Goal: Information Seeking & Learning: Learn about a topic

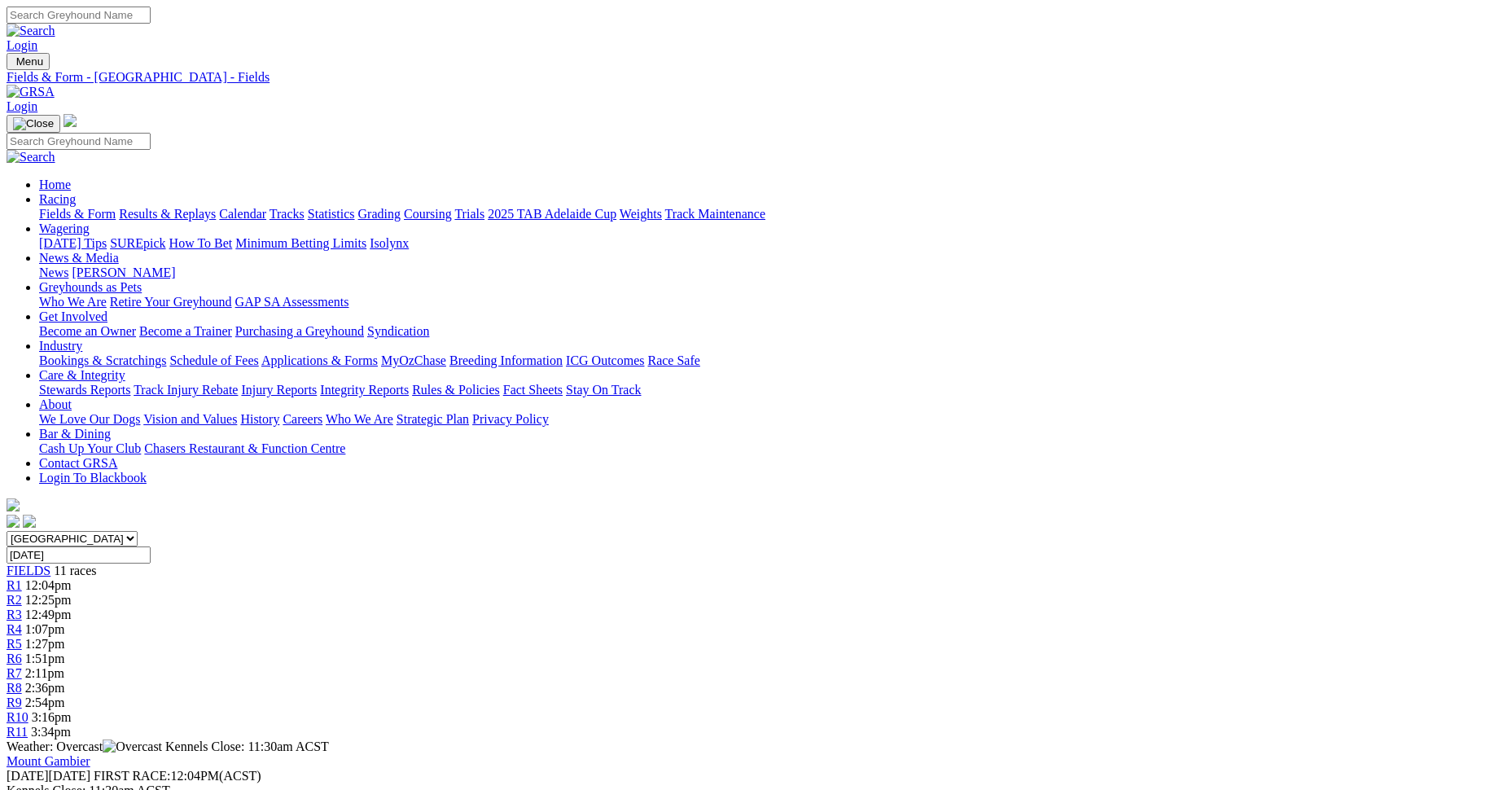
click at [125, 369] on link "Care & Integrity" at bounding box center [82, 376] width 86 height 14
click at [131, 382] on link "Stewards Reports" at bounding box center [84, 389] width 91 height 14
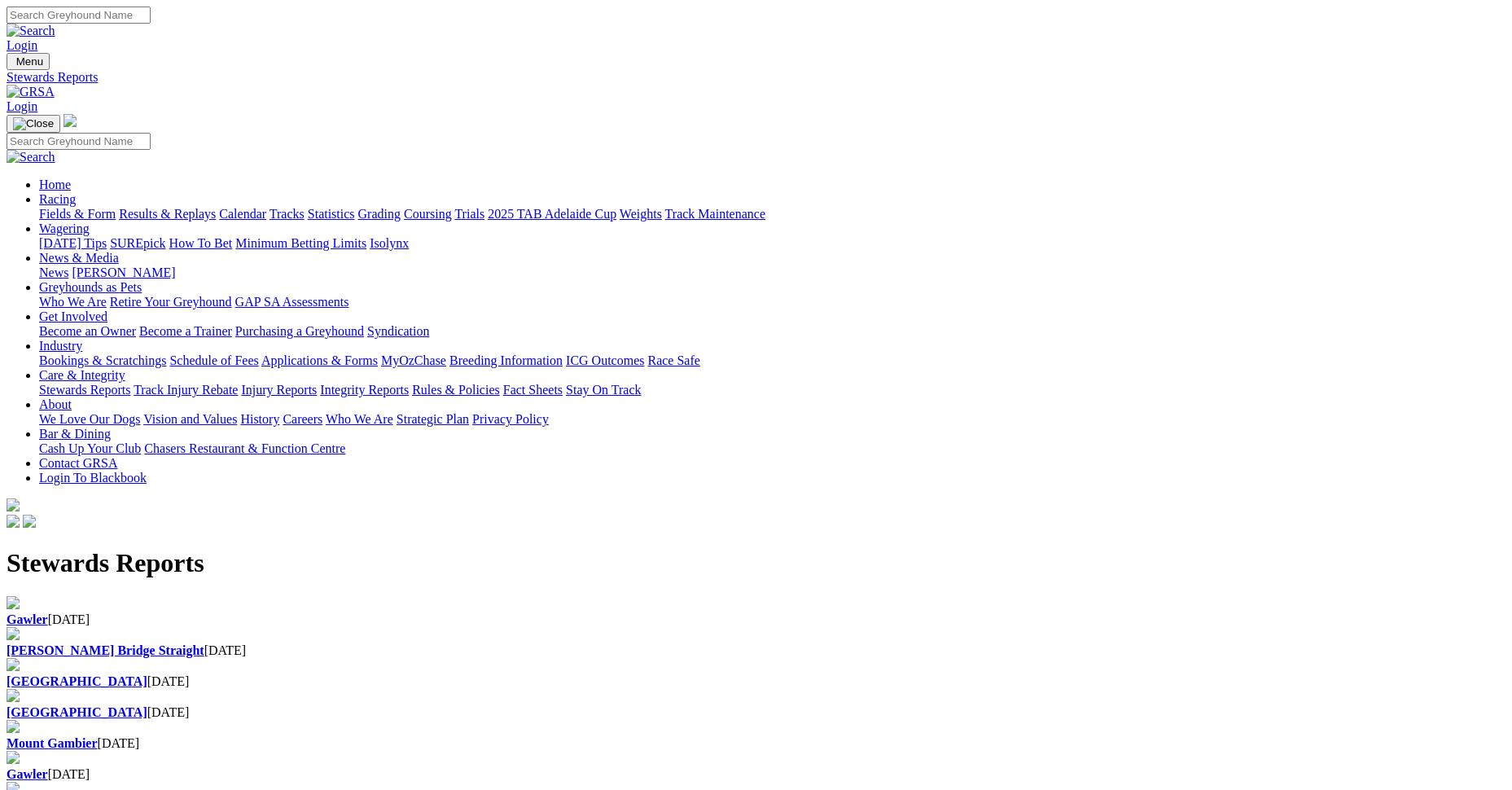
click at [125, 369] on link "Care & Integrity" at bounding box center [82, 376] width 86 height 14
click at [409, 382] on link "Integrity Reports" at bounding box center [364, 389] width 89 height 14
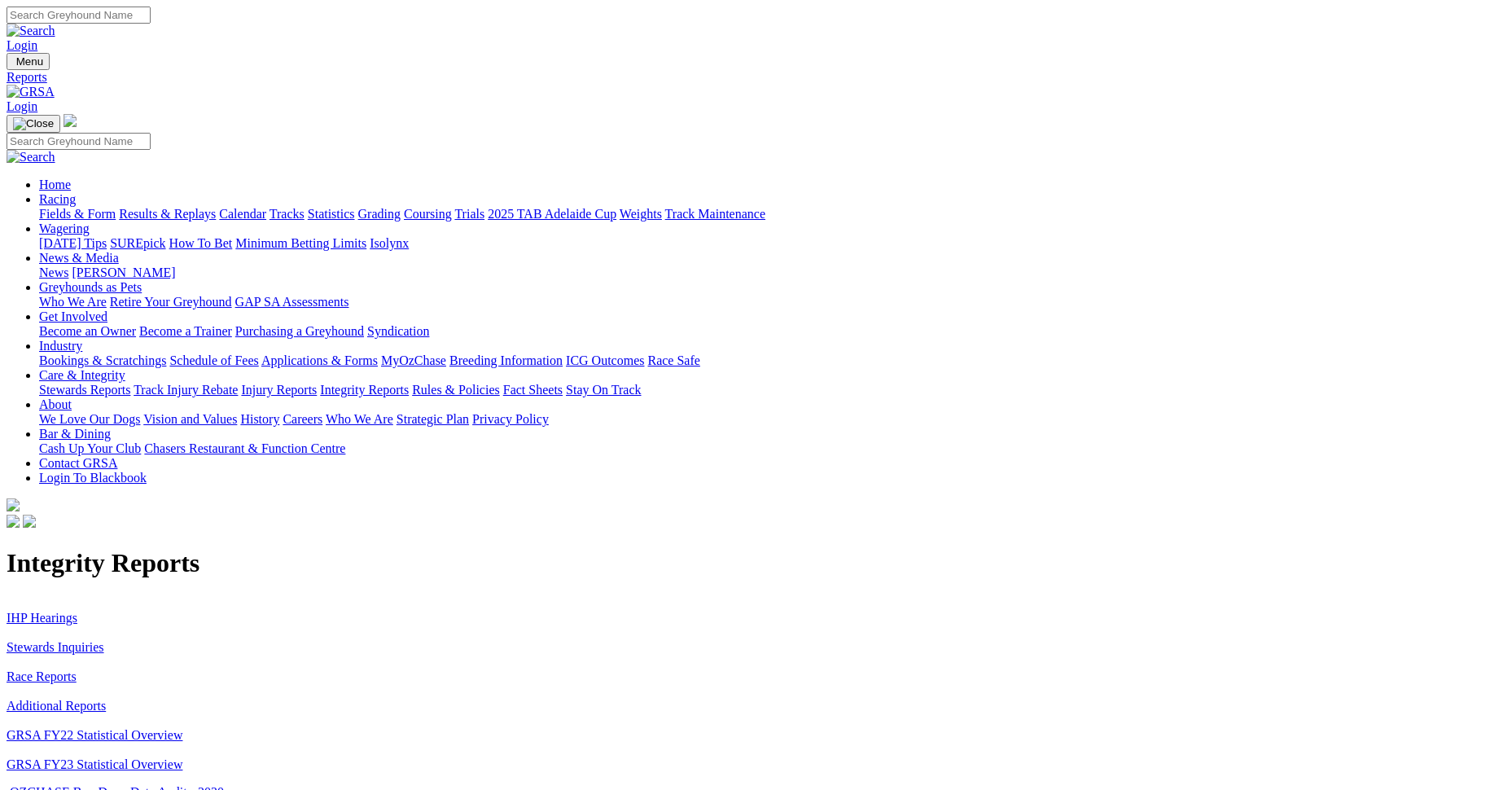
click at [77, 611] on link "IHP Hearings" at bounding box center [42, 618] width 71 height 14
click at [105, 640] on link "Stewards Inquiries" at bounding box center [55, 647] width 98 height 14
